Goal: Transaction & Acquisition: Book appointment/travel/reservation

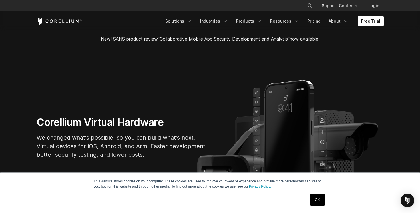
click at [318, 198] on link "OK" at bounding box center [317, 199] width 15 height 11
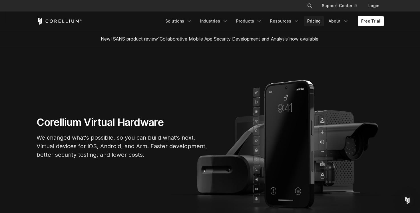
click at [317, 21] on link "Pricing" at bounding box center [314, 21] width 20 height 10
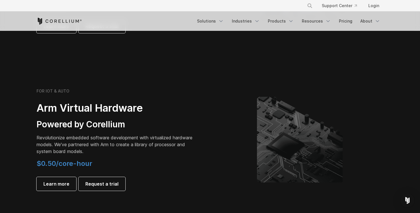
scroll to position [500, 0]
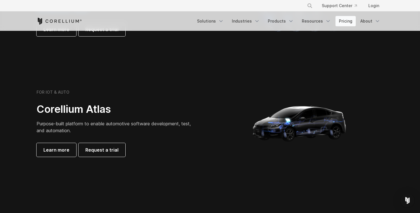
click at [345, 18] on link "Pricing" at bounding box center [346, 21] width 20 height 10
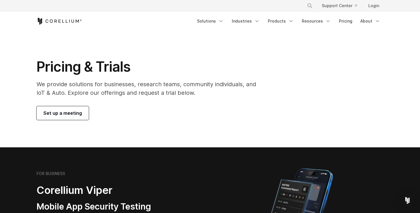
click at [80, 114] on span "Set up a meeting" at bounding box center [62, 113] width 39 height 7
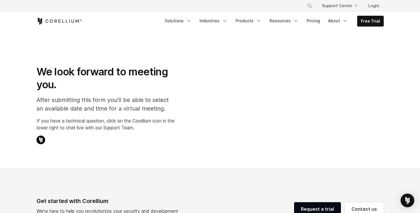
select select "**"
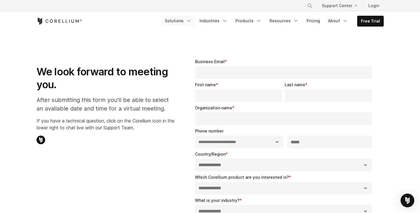
click at [190, 18] on link "Solutions" at bounding box center [178, 21] width 34 height 10
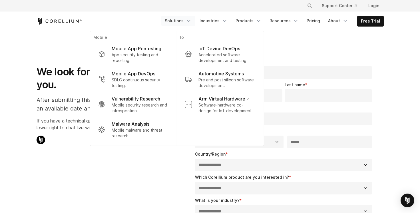
click at [65, 22] on icon "Corellium Home" at bounding box center [59, 21] width 45 height 7
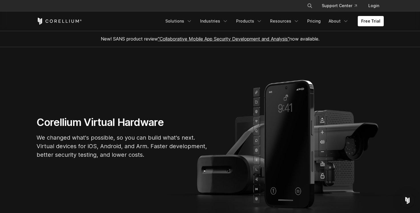
click at [72, 21] on icon "Corellium Home" at bounding box center [59, 21] width 45 height 7
